Goal: Information Seeking & Learning: Learn about a topic

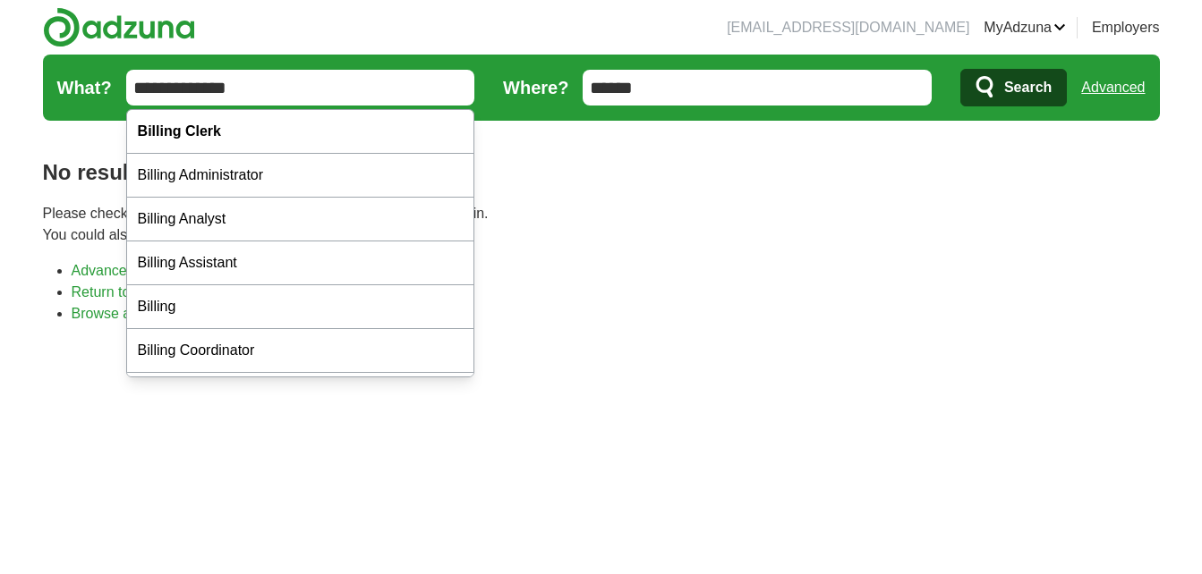
drag, startPoint x: 178, startPoint y: 89, endPoint x: 61, endPoint y: 105, distance: 118.2
click at [61, 105] on form "**********" at bounding box center [601, 88] width 1117 height 66
type input "**********"
click at [1019, 92] on span "Search" at bounding box center [1027, 88] width 47 height 36
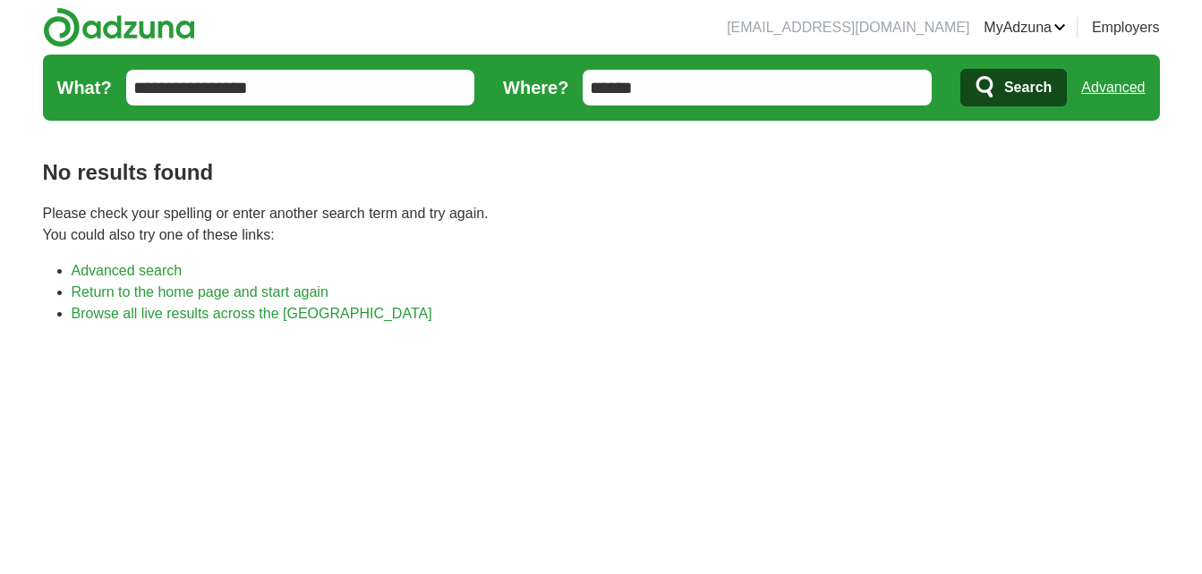
drag, startPoint x: 649, startPoint y: 88, endPoint x: 540, endPoint y: 92, distance: 108.4
click at [540, 92] on form "**********" at bounding box center [601, 88] width 1117 height 66
click at [960, 69] on button "Search" at bounding box center [1013, 88] width 106 height 38
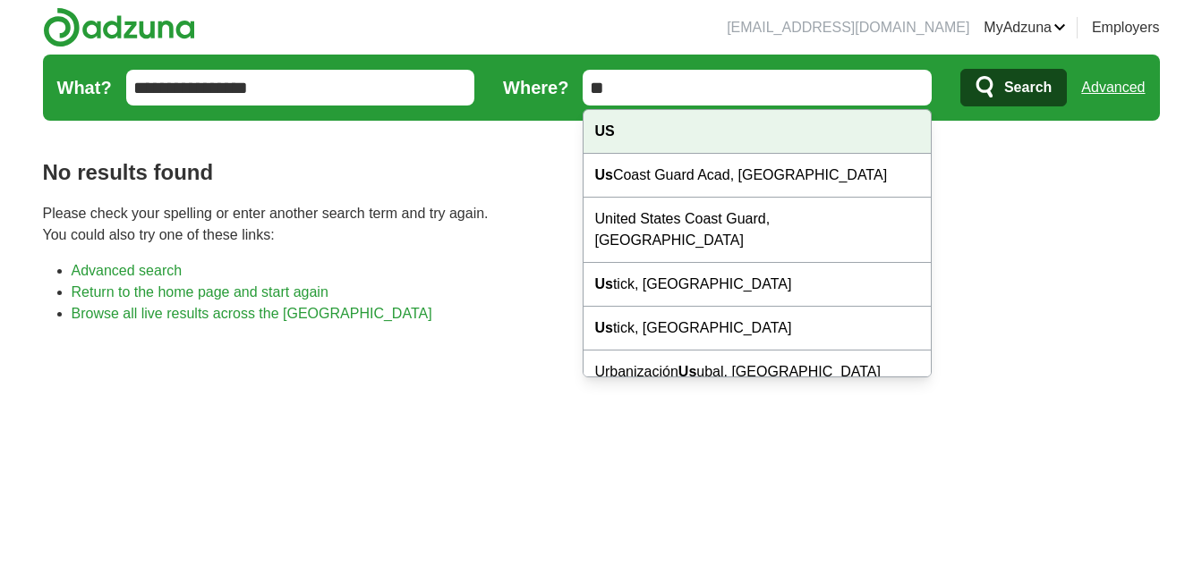
click at [608, 126] on strong "US" at bounding box center [604, 130] width 20 height 15
type input "**"
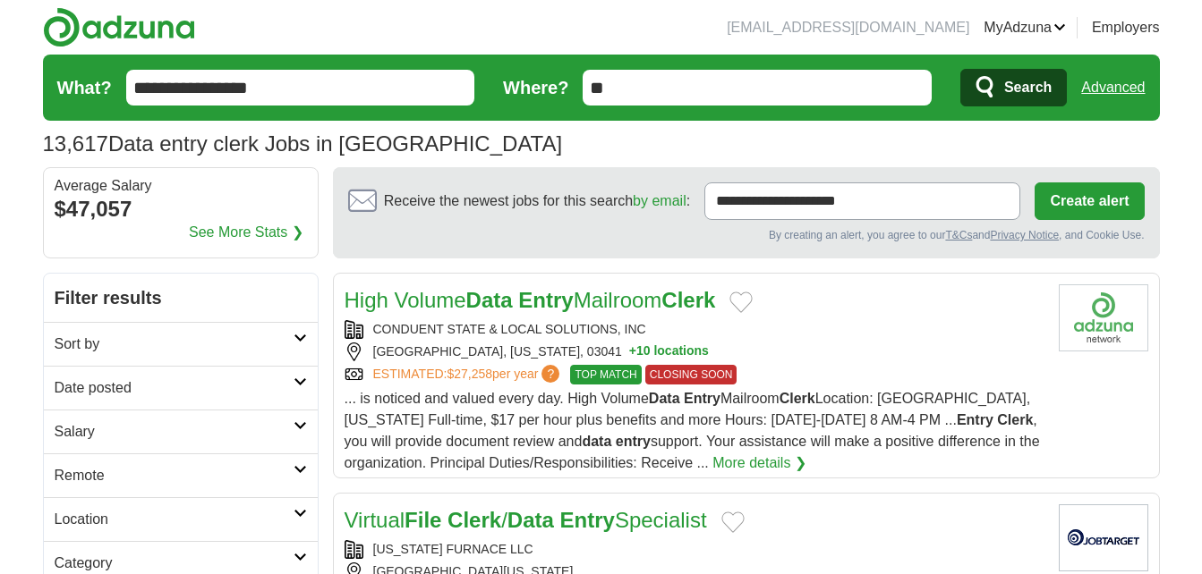
click at [97, 392] on h2 "Date posted" at bounding box center [174, 388] width 239 height 21
click at [90, 486] on link "Last 7 days" at bounding box center [181, 481] width 252 height 21
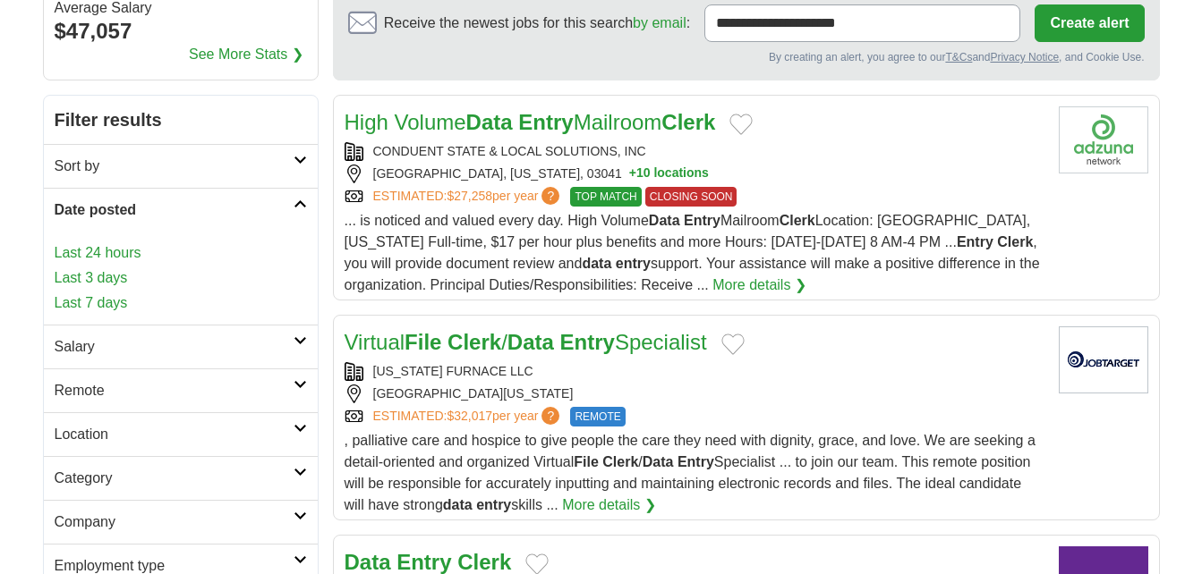
scroll to position [179, 0]
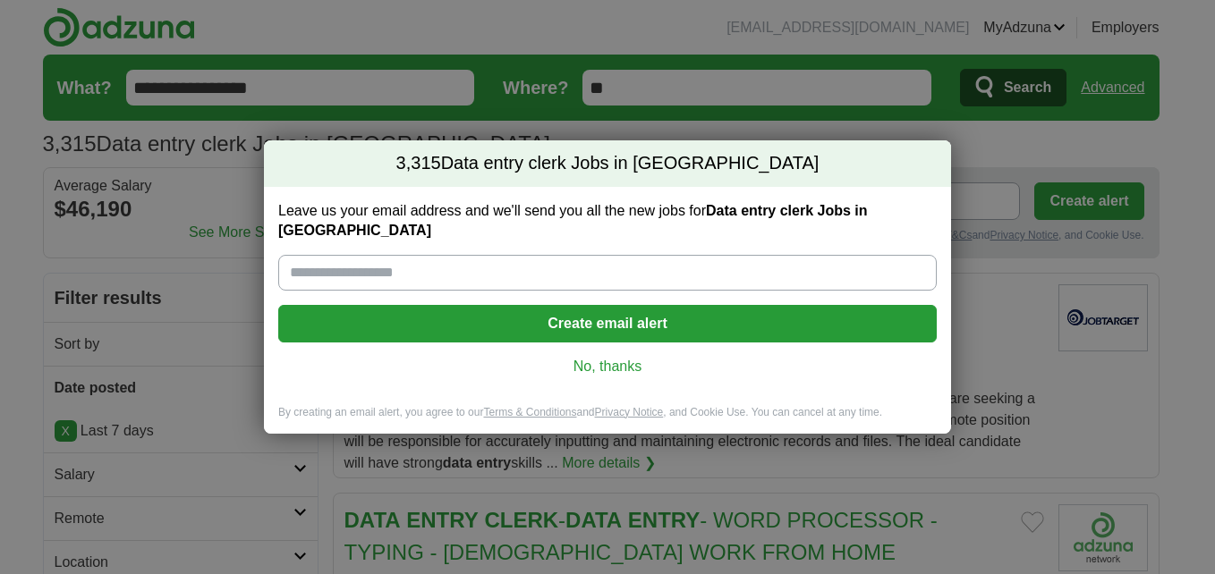
drag, startPoint x: 600, startPoint y: 354, endPoint x: 558, endPoint y: 355, distance: 42.1
click at [598, 357] on link "No, thanks" at bounding box center [608, 367] width 630 height 20
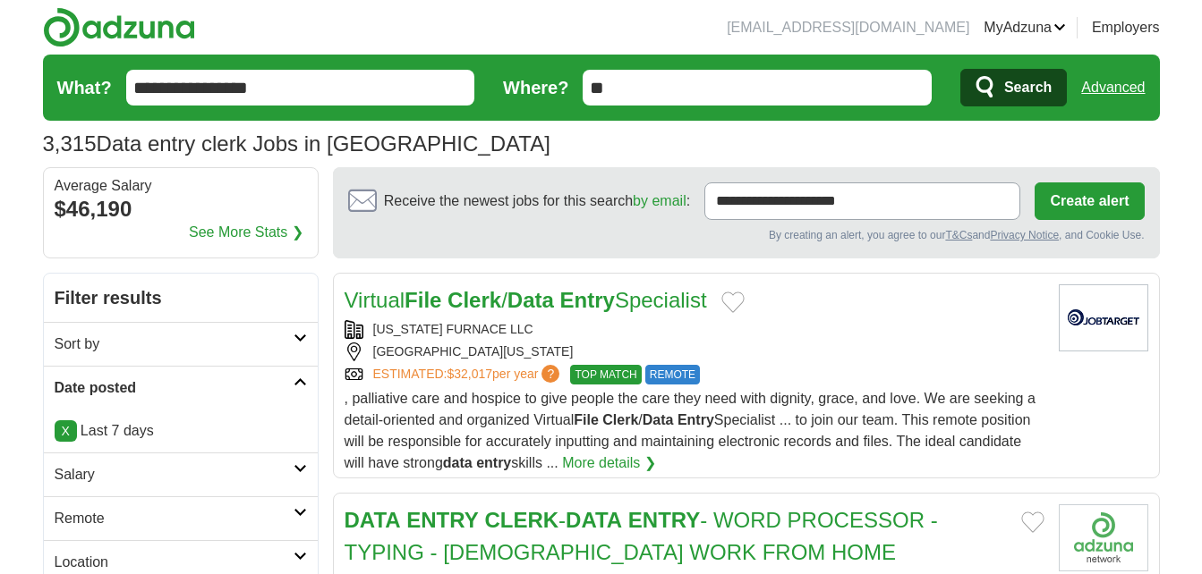
click at [80, 516] on h2 "Remote" at bounding box center [174, 518] width 239 height 21
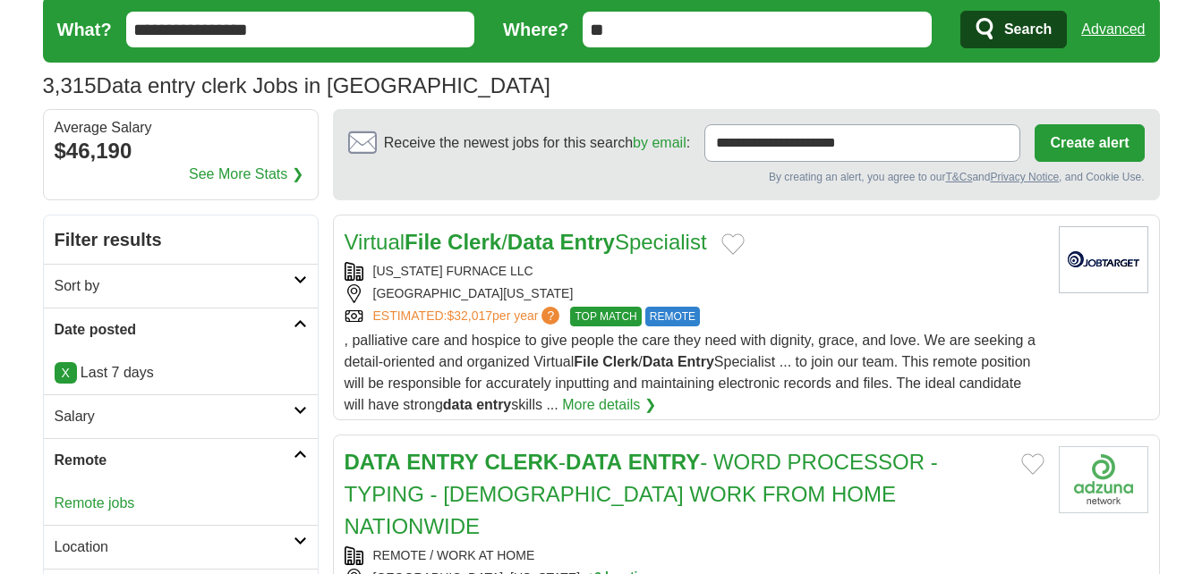
scroll to position [89, 0]
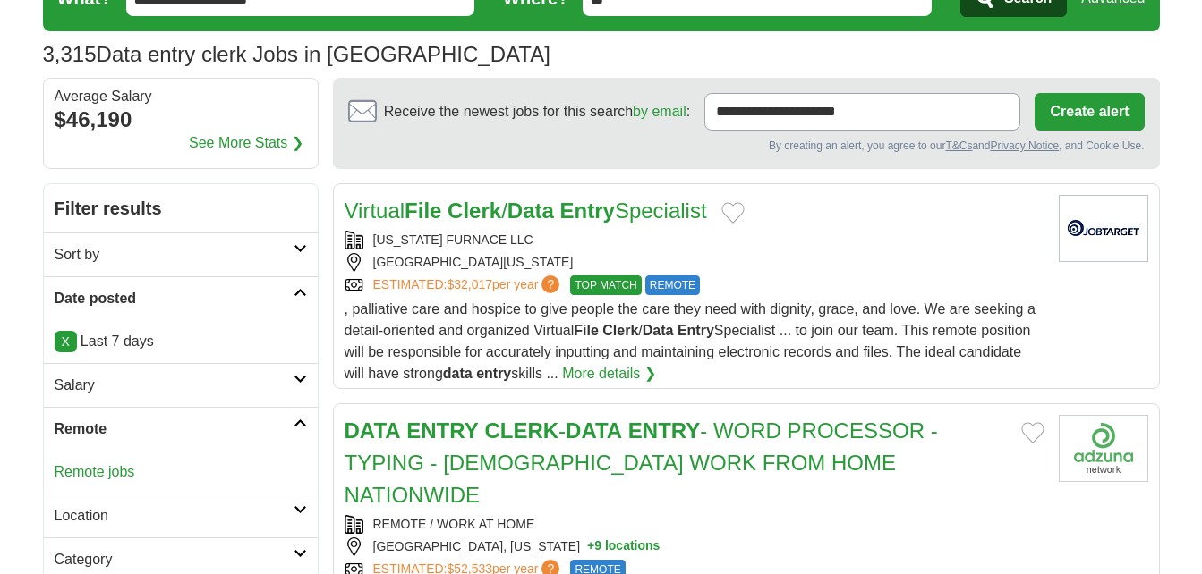
click at [106, 472] on link "Remote jobs" at bounding box center [95, 471] width 81 height 15
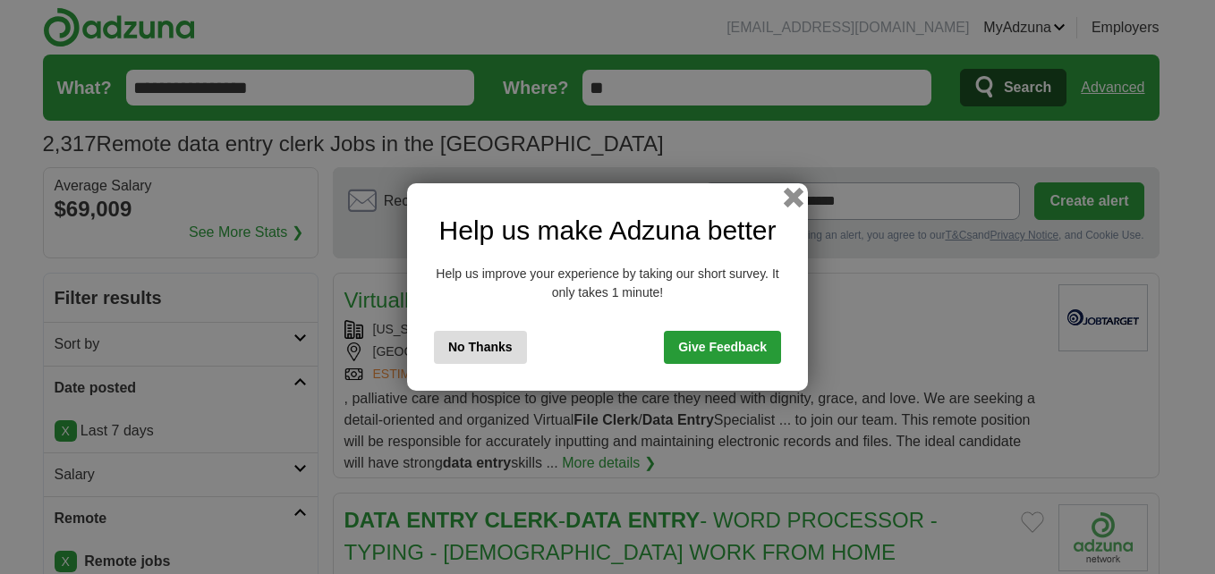
click at [792, 195] on button "button" at bounding box center [794, 198] width 20 height 20
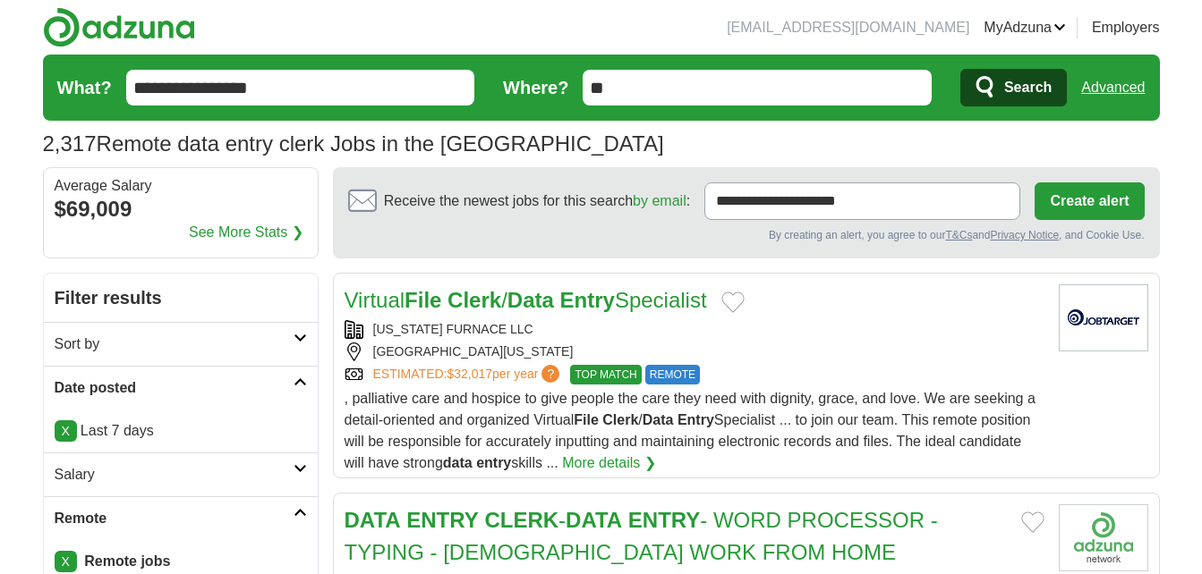
click at [69, 428] on link "X" at bounding box center [66, 431] width 22 height 21
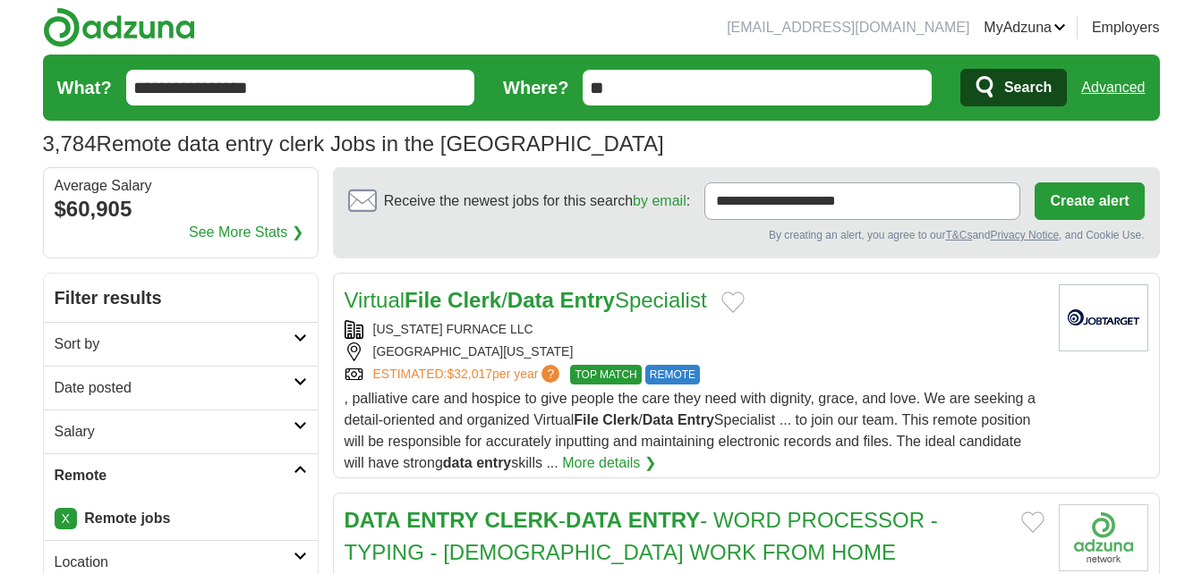
click at [294, 379] on icon at bounding box center [299, 382] width 13 height 9
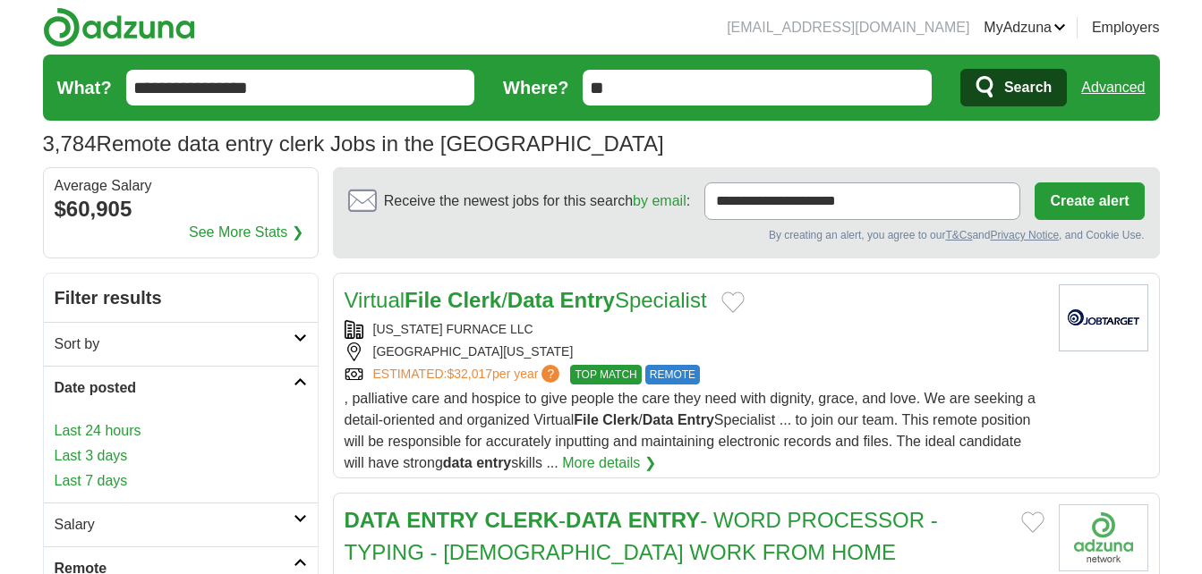
click at [102, 467] on div "Last 24 hours Last 3 days Last 7 days" at bounding box center [181, 457] width 252 height 72
click at [112, 455] on link "Last 3 days" at bounding box center [181, 456] width 252 height 21
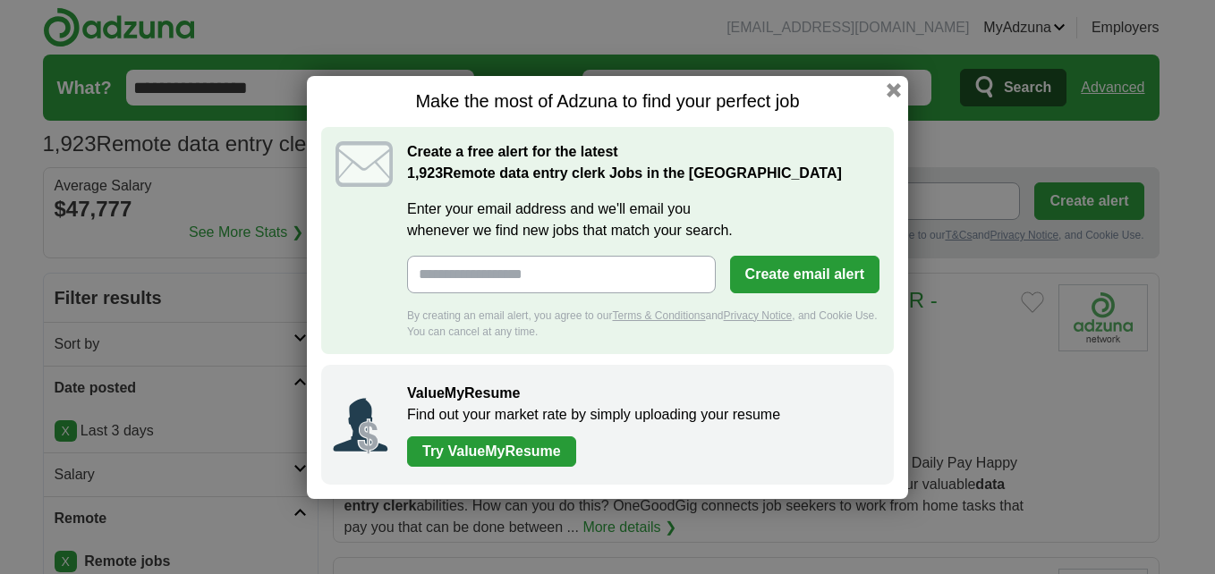
click at [895, 90] on button "button" at bounding box center [894, 90] width 14 height 14
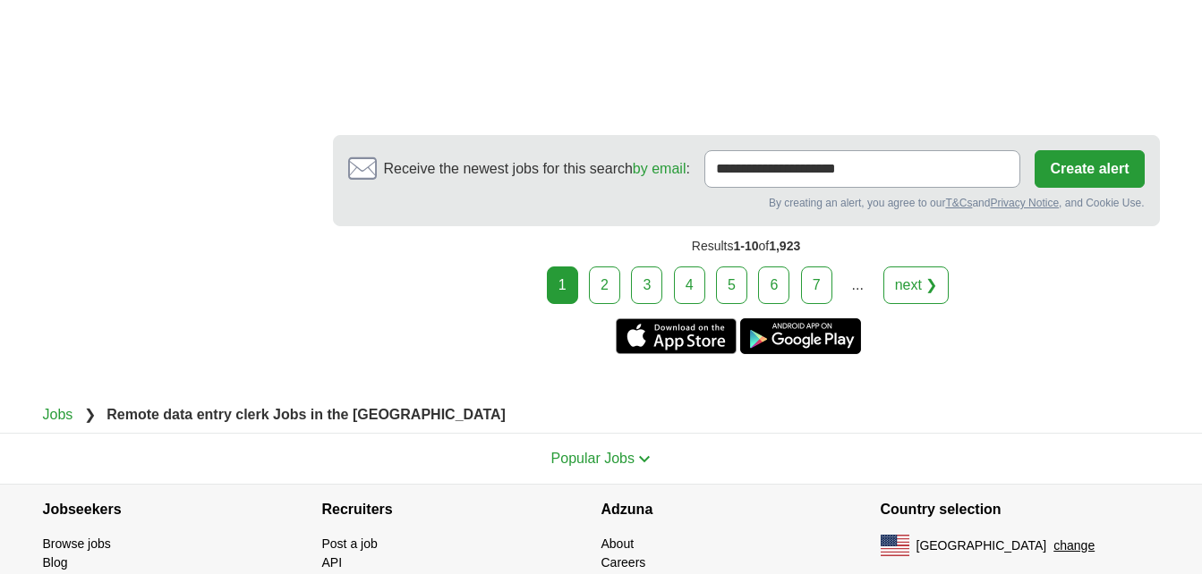
scroll to position [3217, 0]
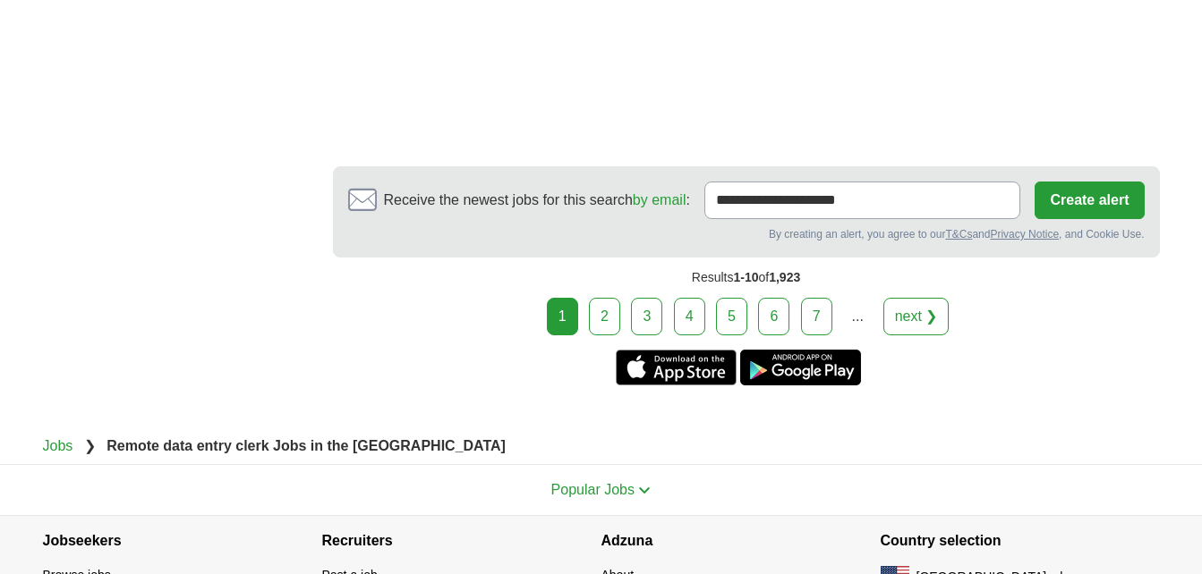
click at [920, 298] on link "next ❯" at bounding box center [916, 317] width 66 height 38
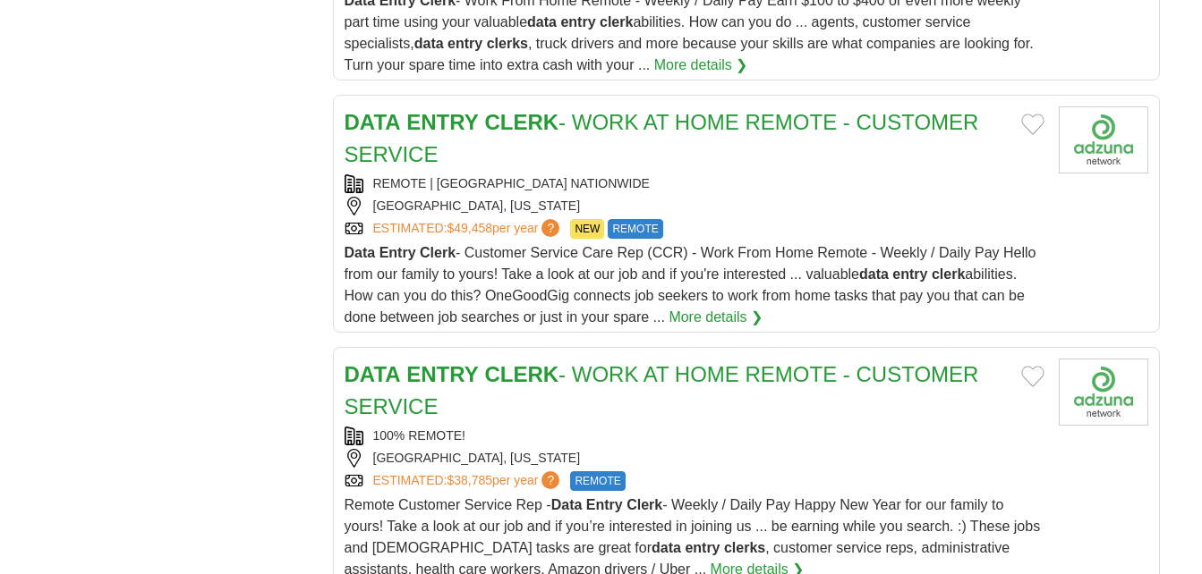
scroll to position [1968, 0]
